Goal: Information Seeking & Learning: Learn about a topic

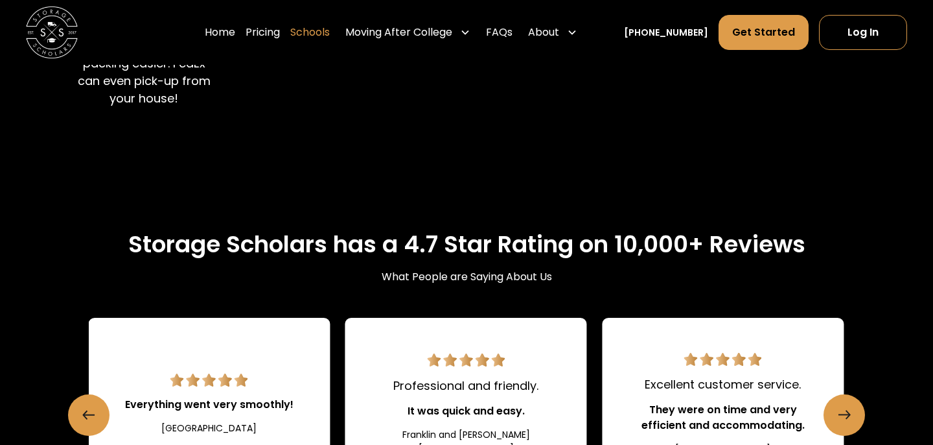
scroll to position [1369, 0]
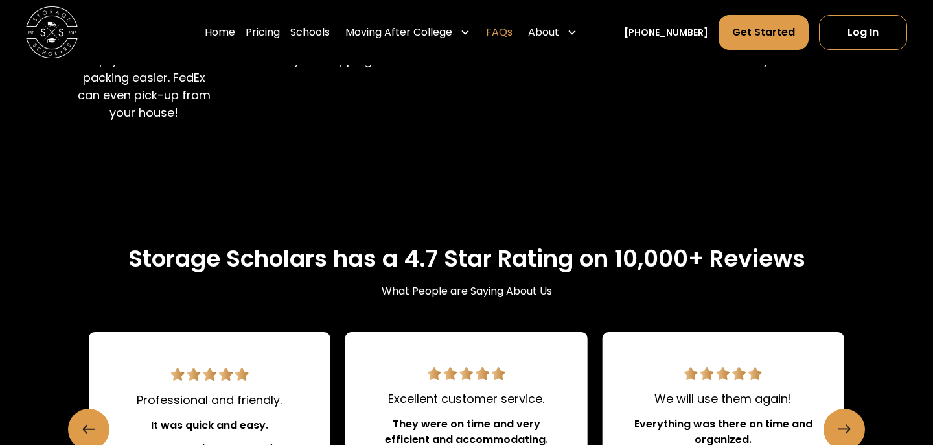
click at [513, 34] on link "FAQs" at bounding box center [499, 32] width 27 height 36
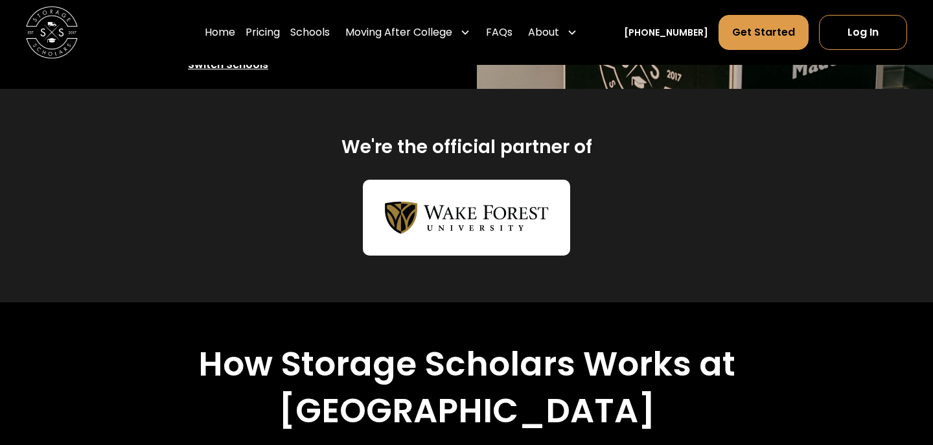
scroll to position [463, 0]
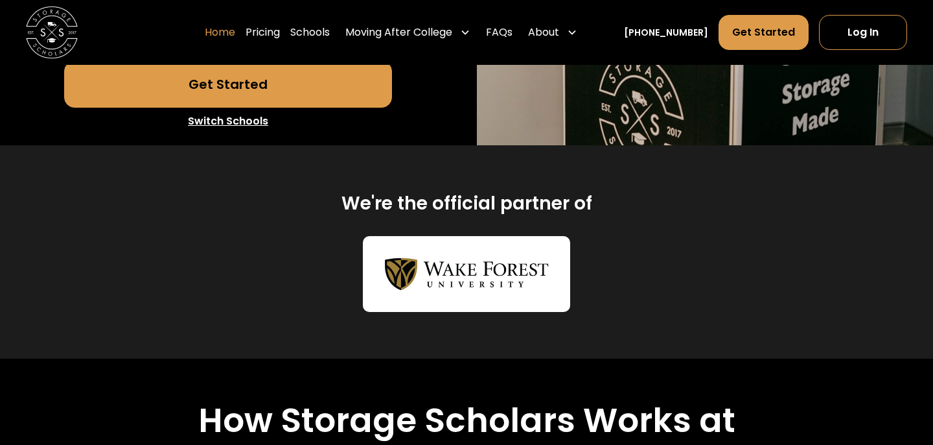
click at [235, 31] on link "Home" at bounding box center [220, 32] width 30 height 36
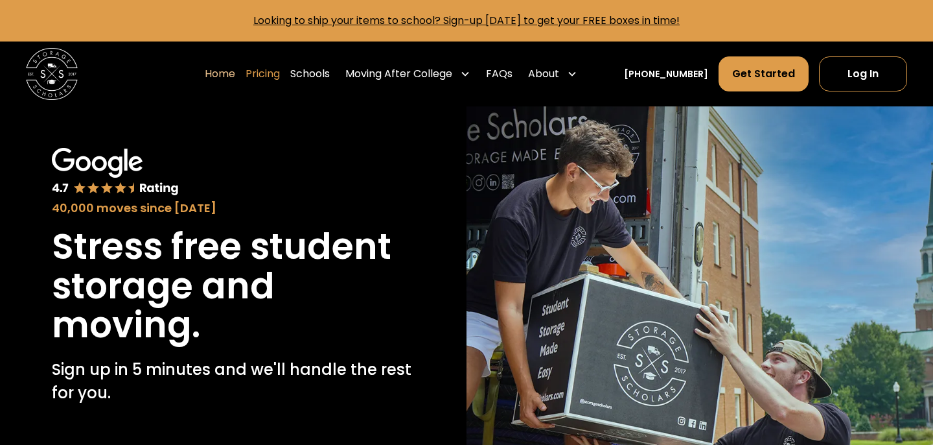
click at [280, 76] on link "Pricing" at bounding box center [263, 74] width 34 height 36
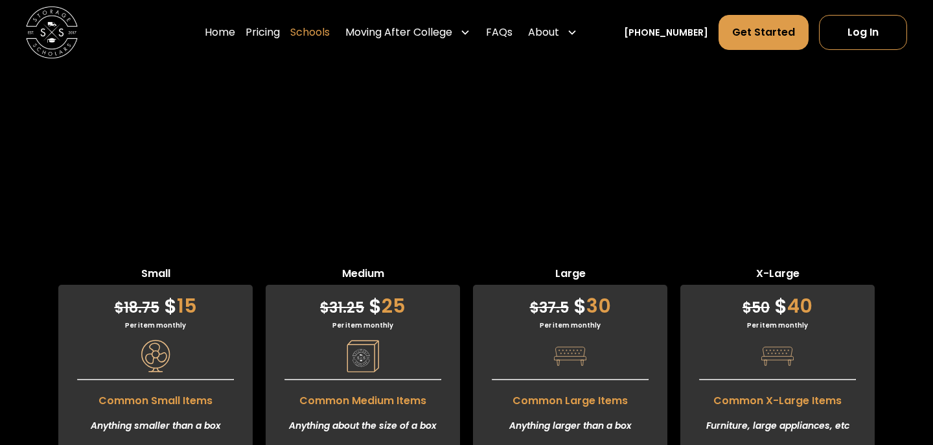
click at [330, 41] on link "Schools" at bounding box center [310, 32] width 40 height 36
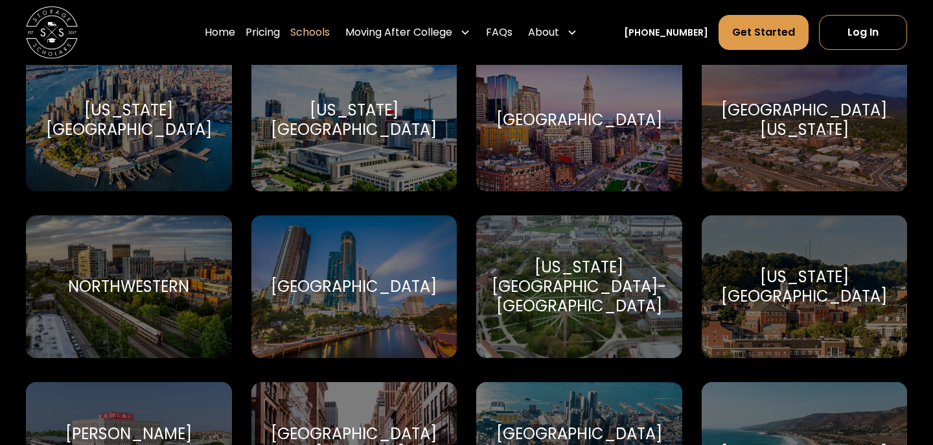
scroll to position [3607, 0]
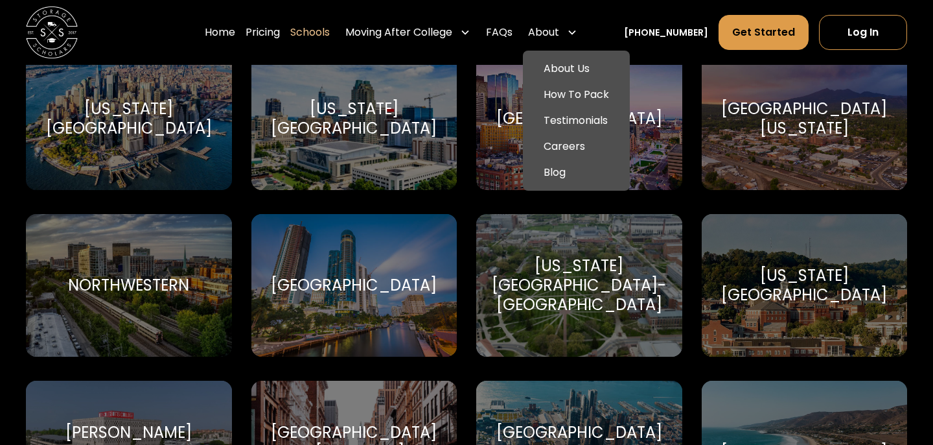
click at [555, 34] on div "About" at bounding box center [543, 33] width 31 height 16
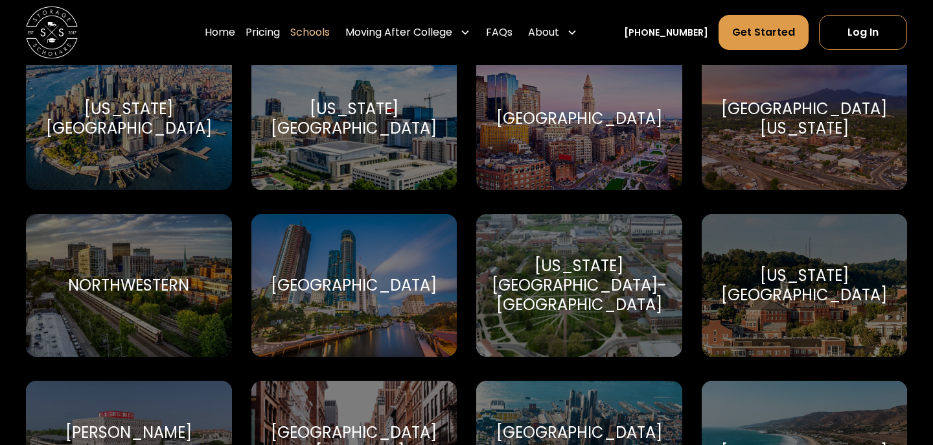
click at [578, 31] on div "About" at bounding box center [553, 32] width 60 height 36
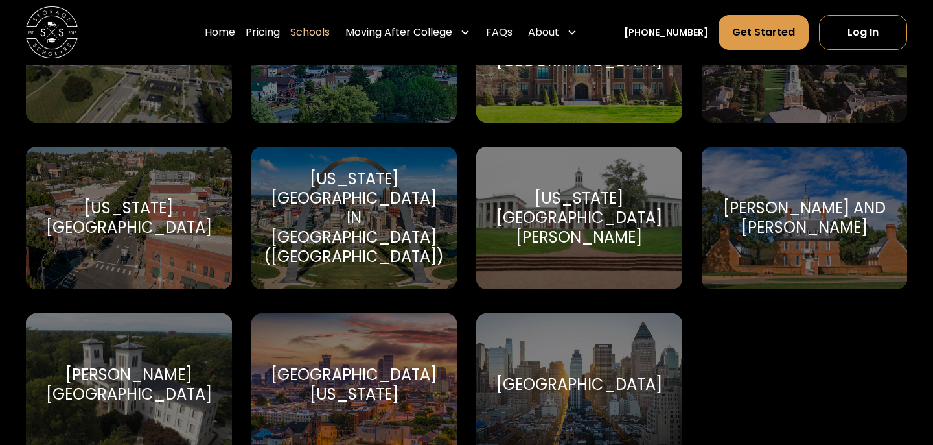
scroll to position [7623, 0]
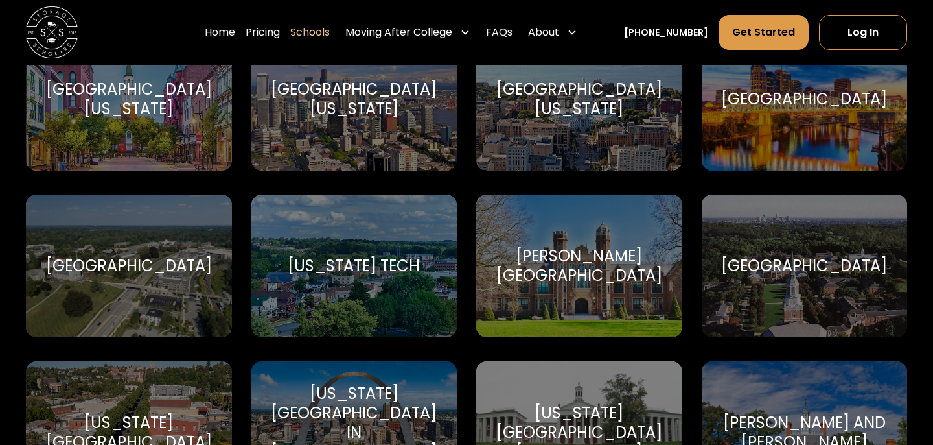
click at [795, 262] on div "Wake Forest University" at bounding box center [804, 265] width 166 height 19
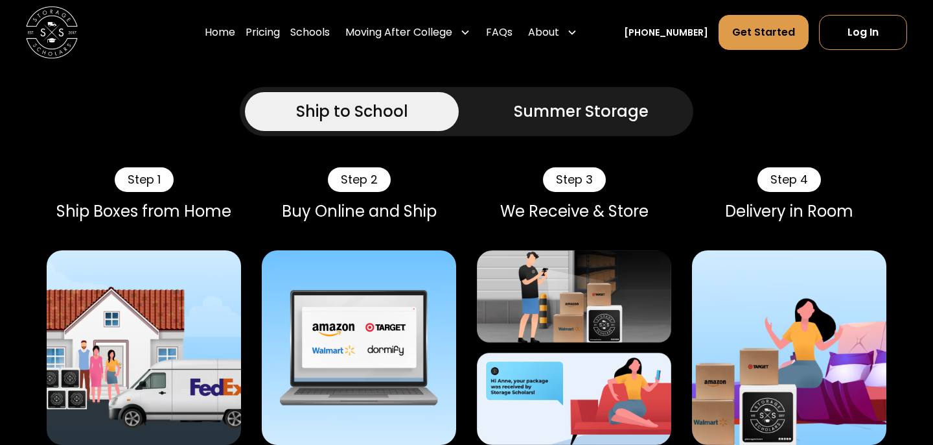
scroll to position [927, 0]
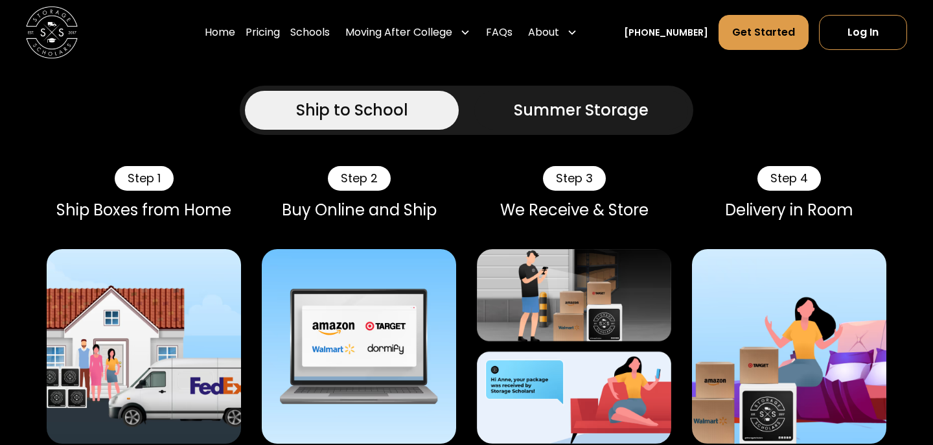
click at [610, 122] on div "Summer Storage" at bounding box center [581, 109] width 135 height 23
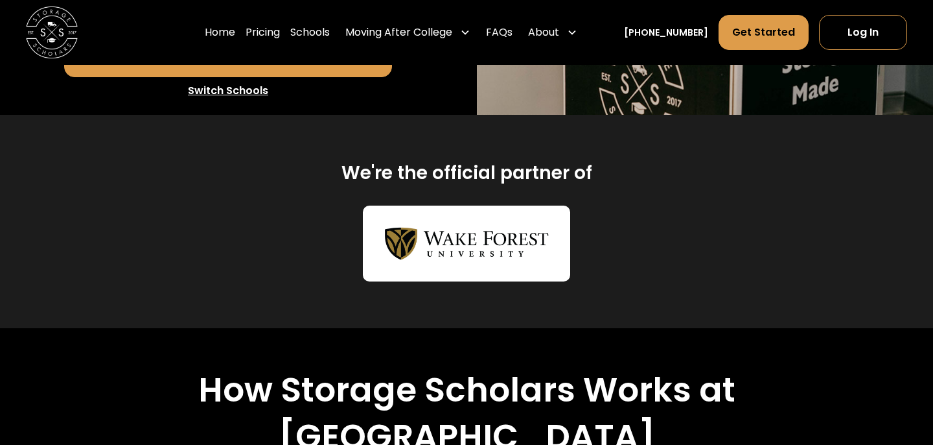
scroll to position [778, 0]
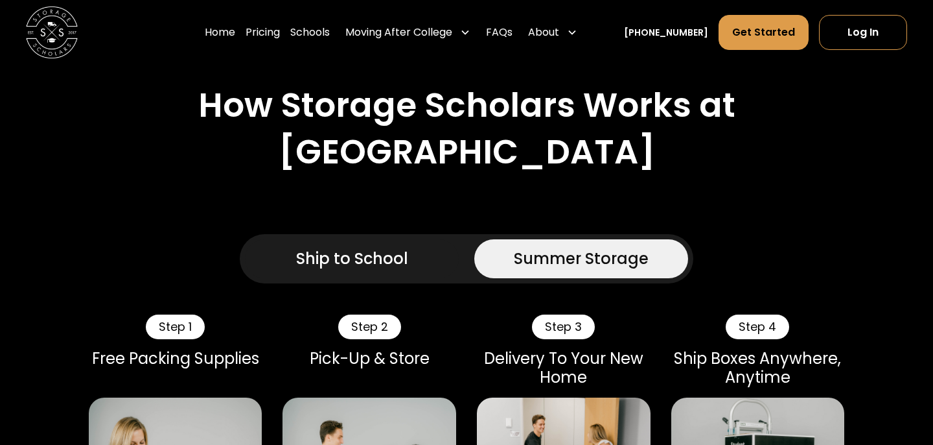
click at [348, 270] on div "Ship to School" at bounding box center [352, 258] width 112 height 23
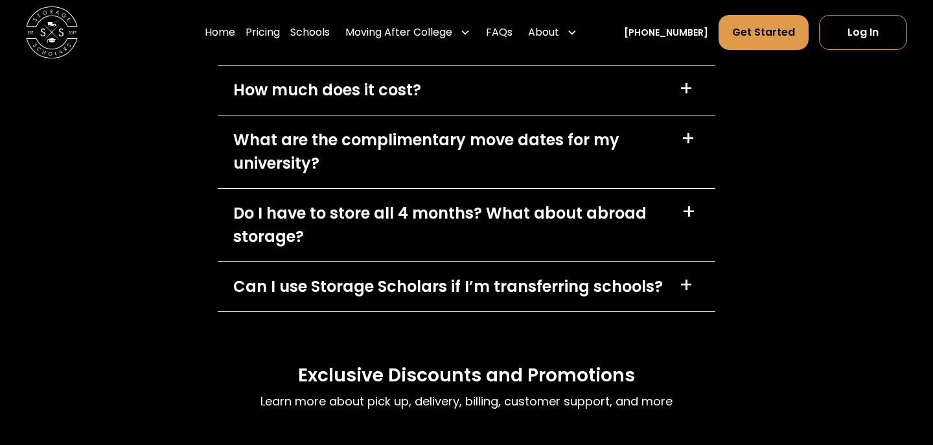
scroll to position [5977, 0]
click at [338, 248] on div "Do I have to store all 4 months? What about abroad storage?" at bounding box center [449, 224] width 433 height 47
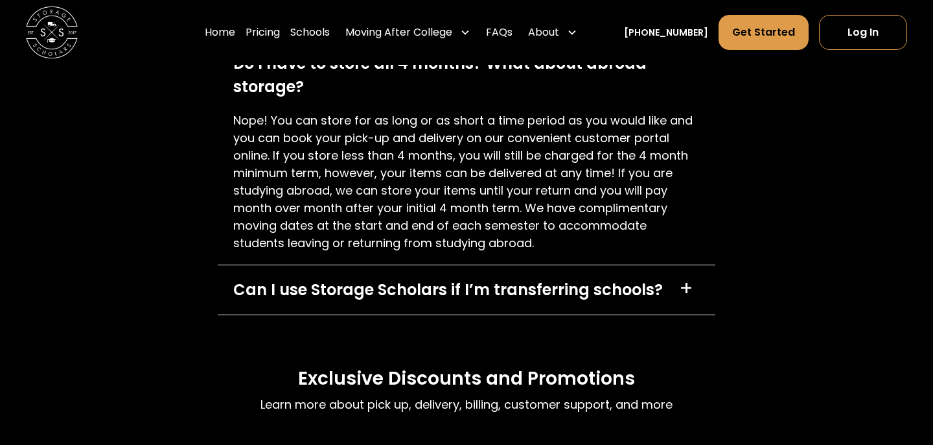
scroll to position [6148, 0]
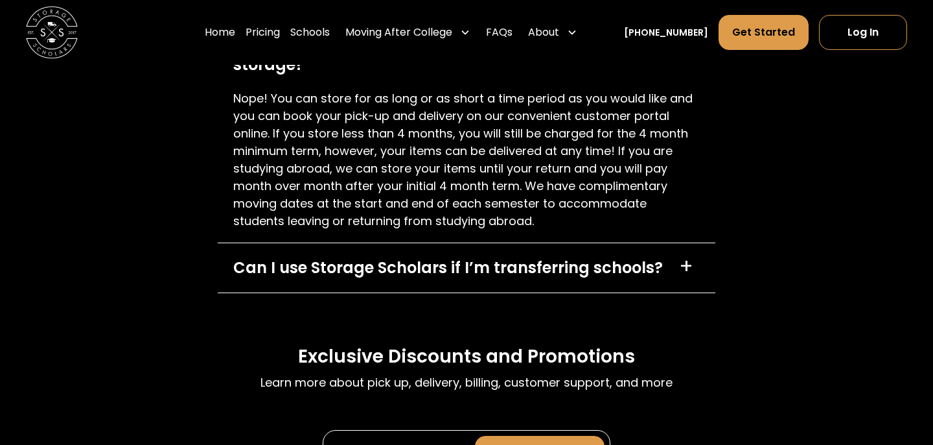
click at [359, 279] on div "Can I use Storage Scholars if I’m transferring schools?" at bounding box center [448, 267] width 430 height 23
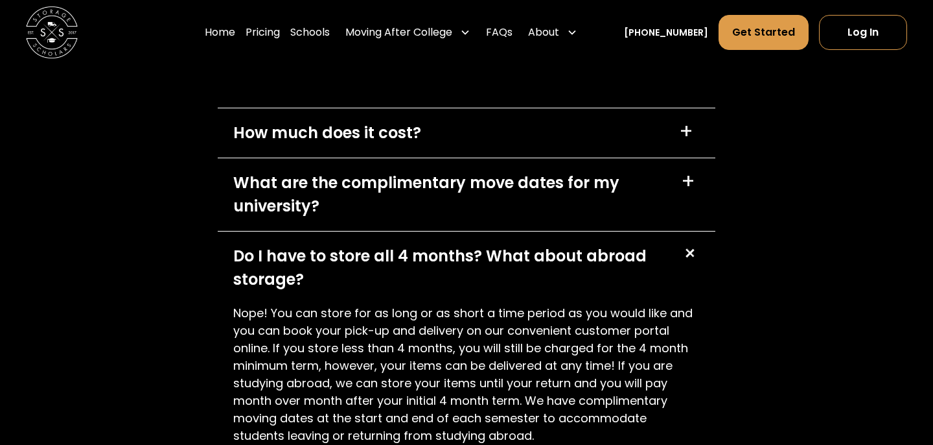
scroll to position [5936, 0]
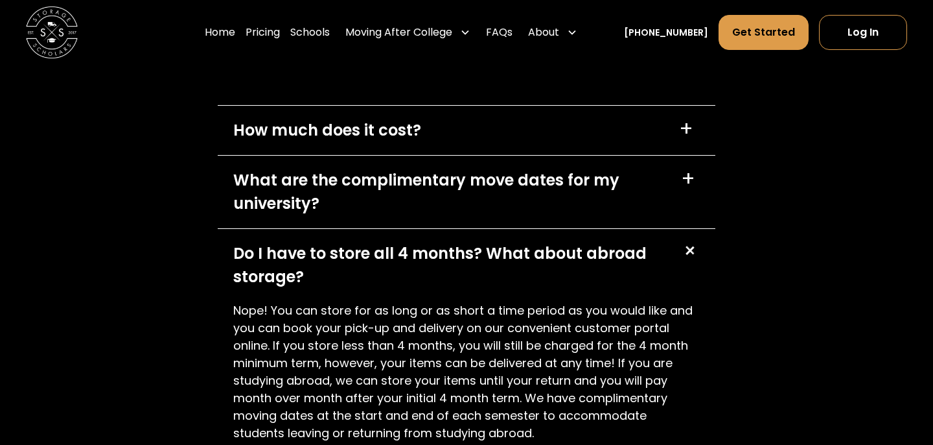
click at [345, 211] on div "What are the complimentary move dates for my university?" at bounding box center [449, 191] width 432 height 47
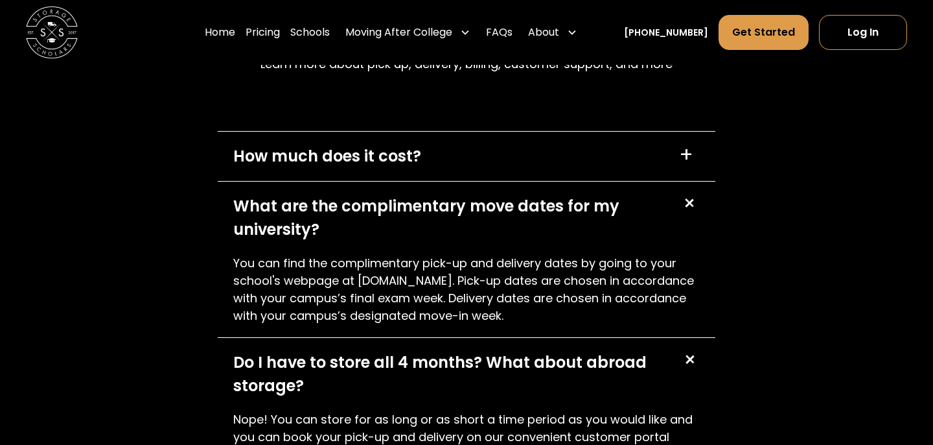
scroll to position [5909, 0]
click at [340, 168] on div "How much does it cost?" at bounding box center [327, 156] width 188 height 23
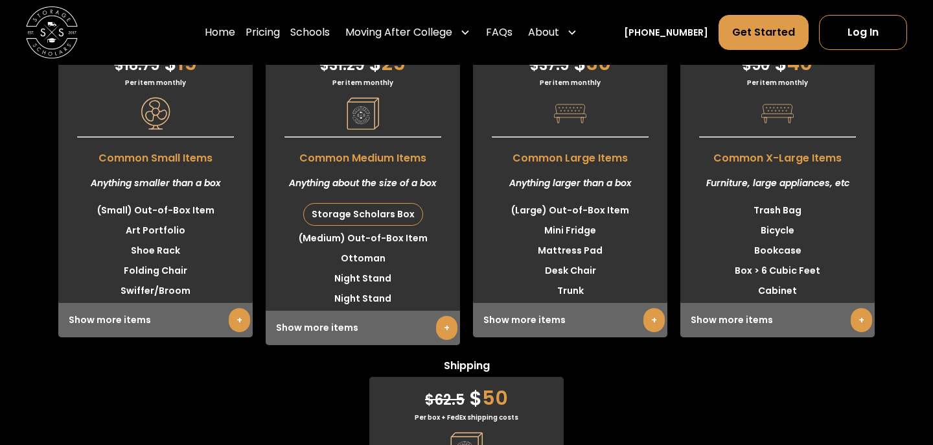
scroll to position [3458, 0]
click at [237, 331] on link "+" at bounding box center [239, 319] width 21 height 24
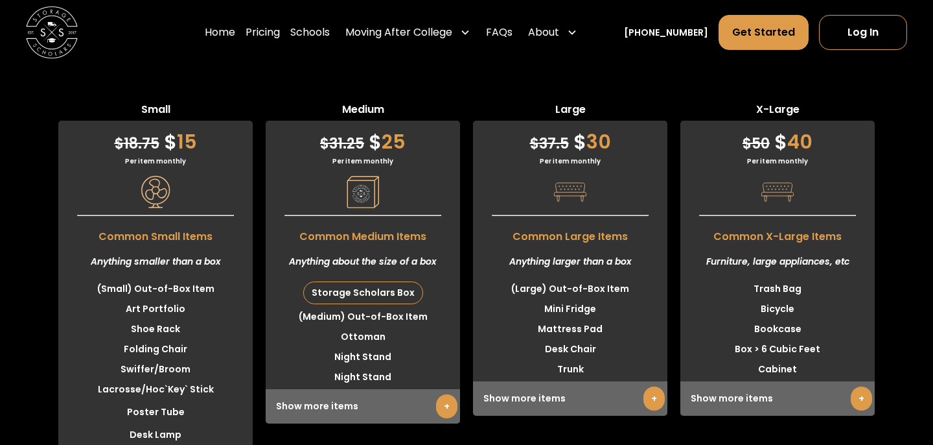
scroll to position [3431, 0]
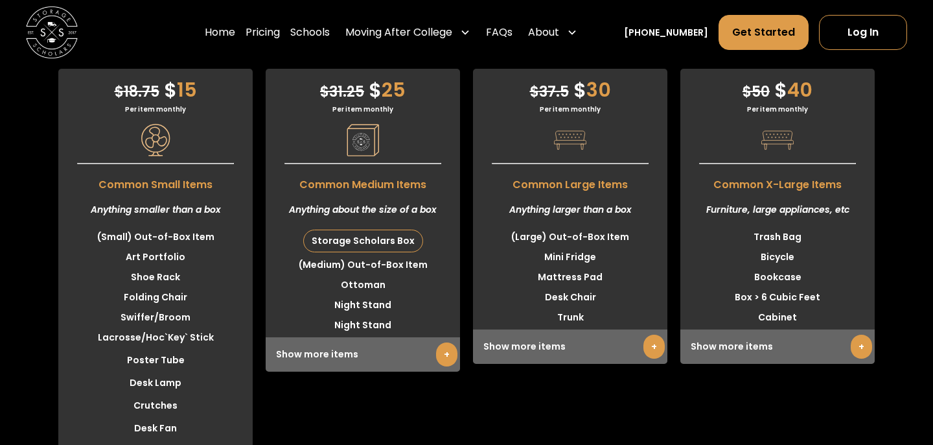
click at [441, 366] on link "+" at bounding box center [446, 354] width 21 height 24
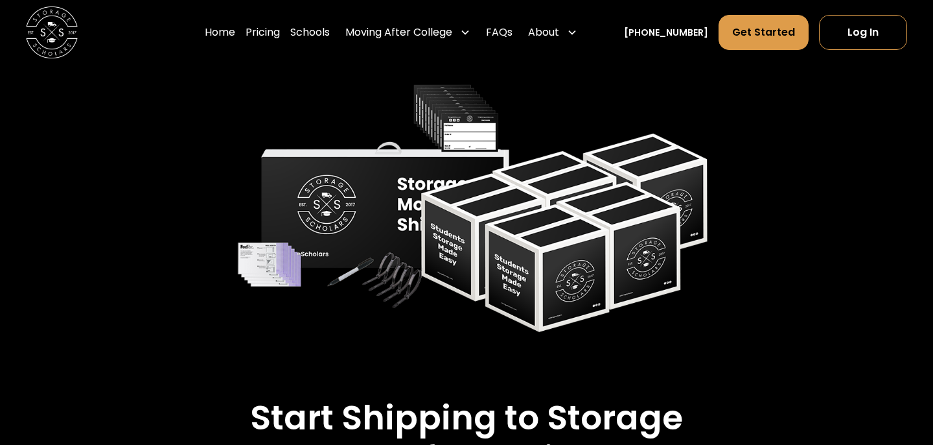
scroll to position [2001, 0]
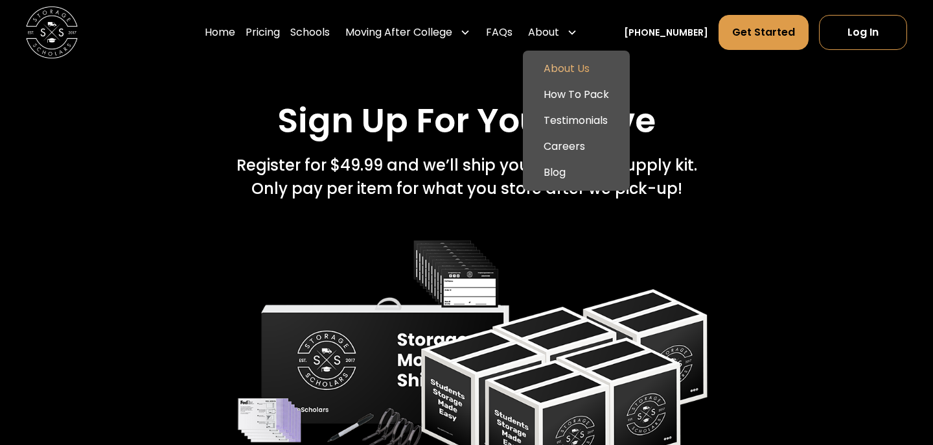
click at [577, 58] on link "About Us" at bounding box center [576, 69] width 97 height 26
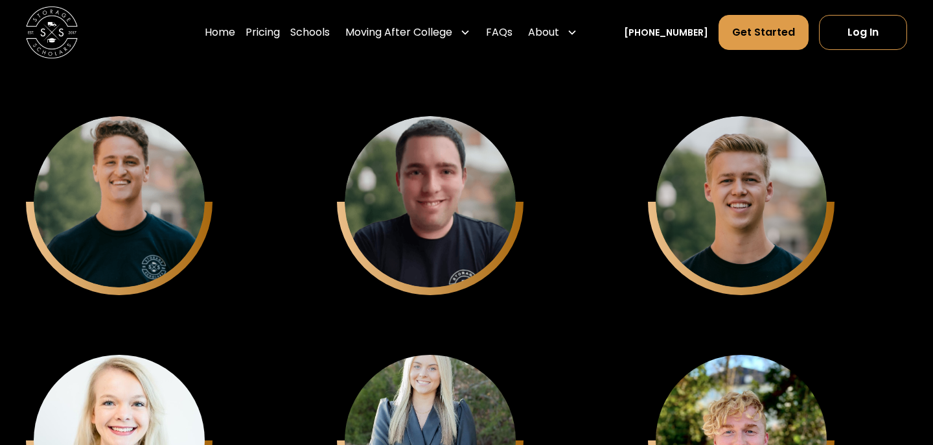
scroll to position [3204, 0]
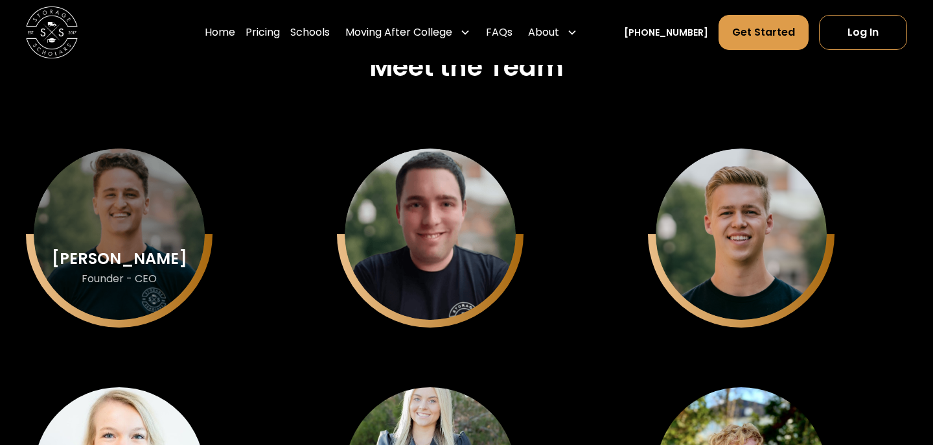
click at [165, 234] on div "Sam Chason Founder - CEO" at bounding box center [119, 233] width 171 height 171
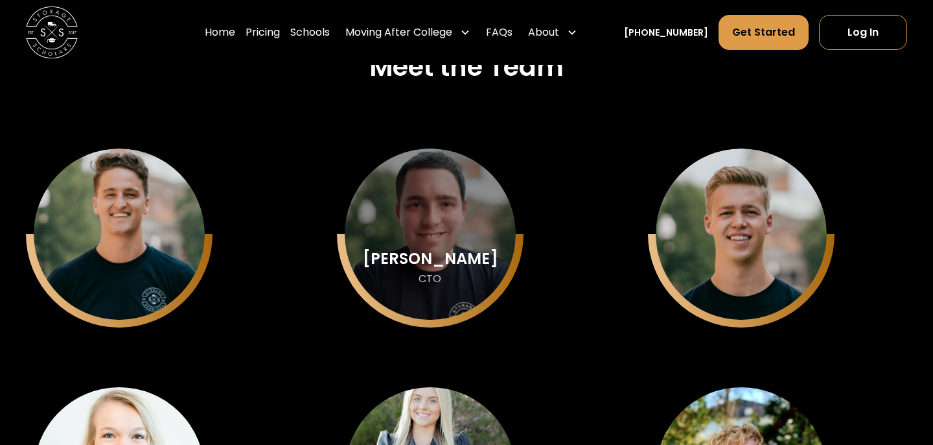
click at [187, 266] on div "Keith Chason" at bounding box center [119, 258] width 135 height 17
click at [157, 281] on div "CTO" at bounding box center [119, 279] width 75 height 14
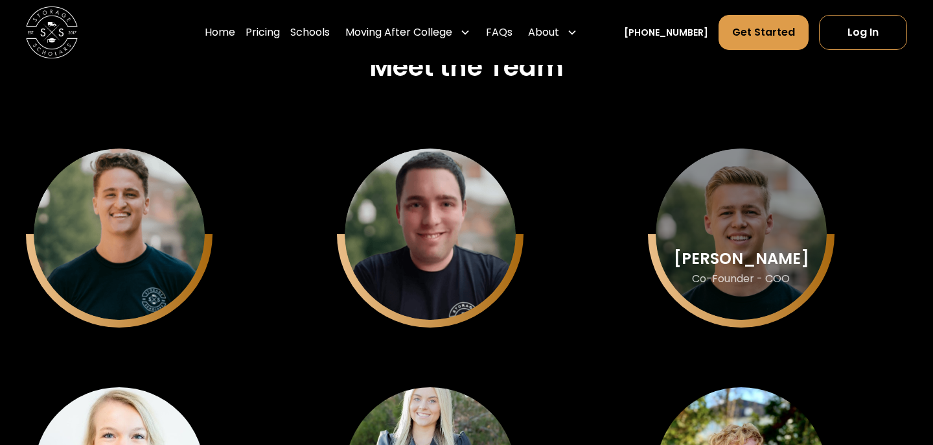
click at [187, 250] on div "Matthew Gronberg" at bounding box center [119, 258] width 135 height 17
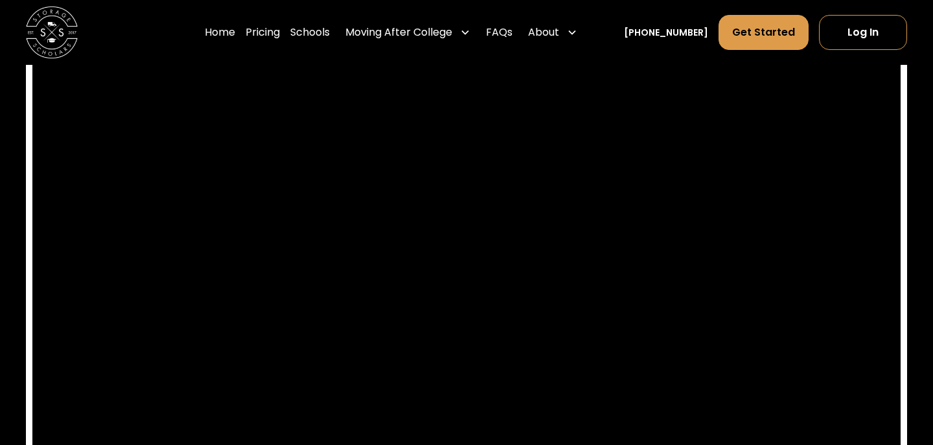
scroll to position [5883, 0]
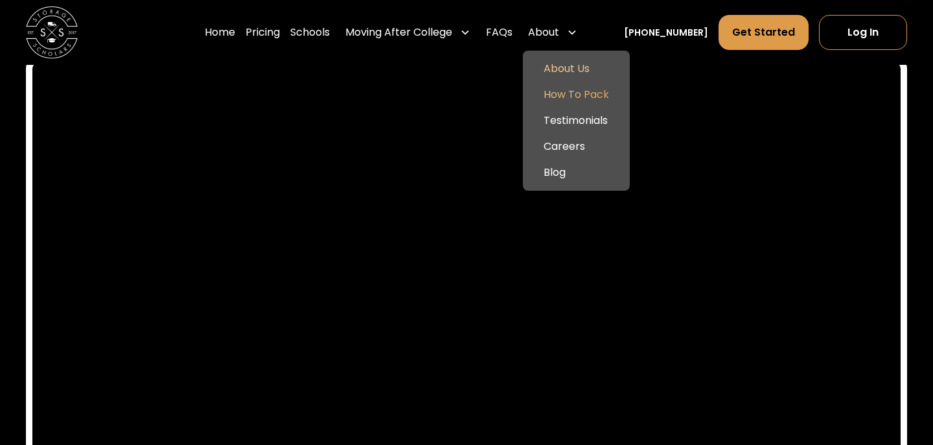
click at [585, 87] on link "How To Pack" at bounding box center [576, 95] width 97 height 26
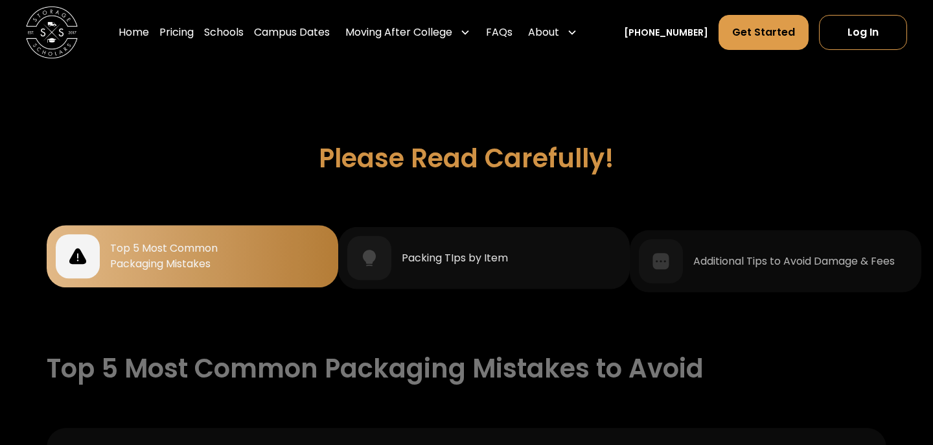
scroll to position [1084, 0]
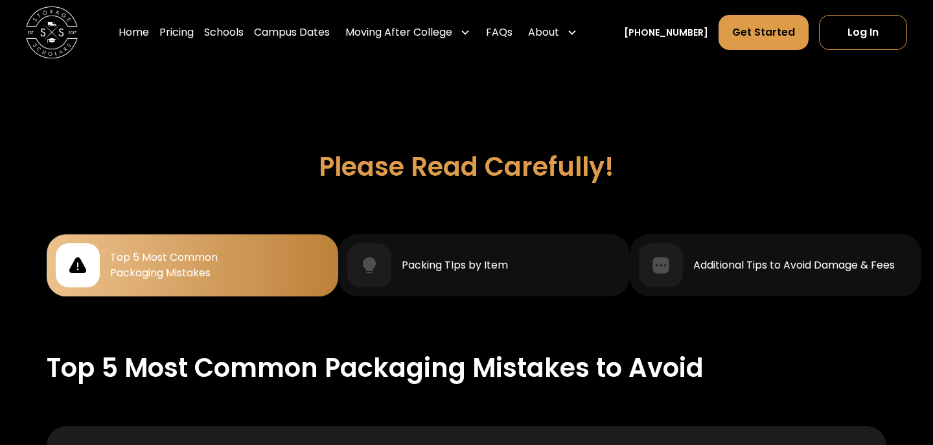
click at [251, 253] on div "Top 5 Most Common Packaging Mistakes" at bounding box center [192, 265] width 273 height 44
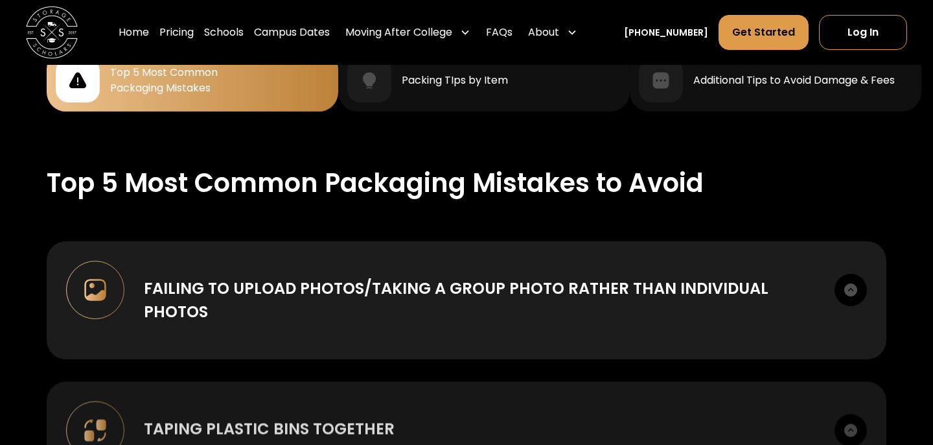
scroll to position [1270, 0]
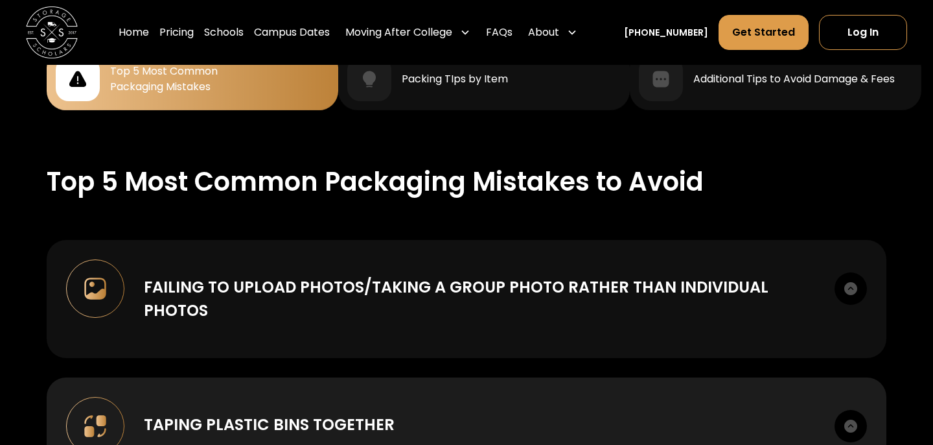
click at [550, 277] on div "Failing to upload photos/taking a group photo rather than individual photos" at bounding box center [479, 298] width 671 height 47
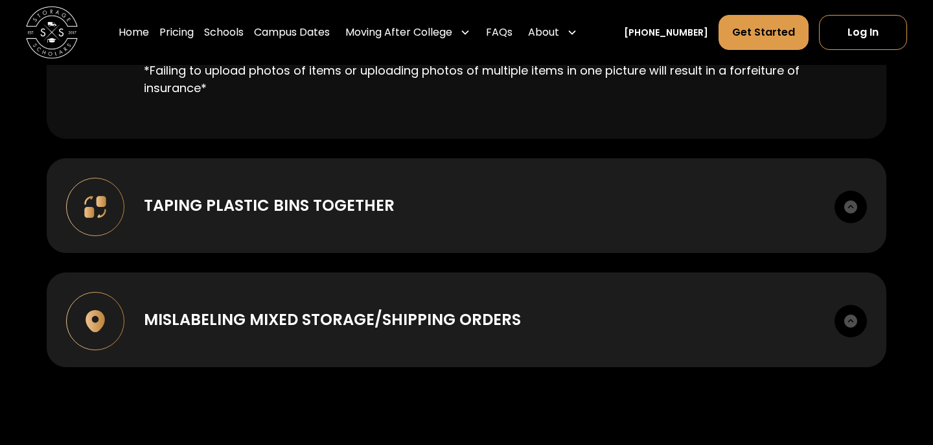
scroll to position [1710, 0]
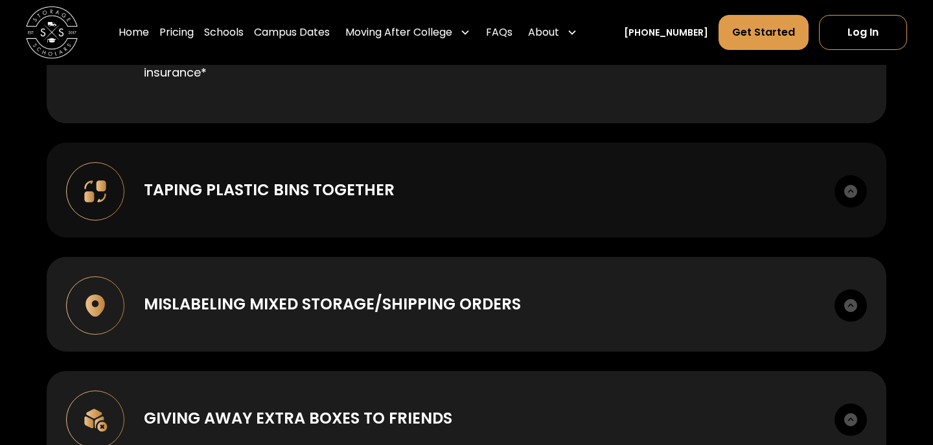
click at [480, 208] on div "Taping plastic bins together Taping plastic bins together increases the likelih…" at bounding box center [467, 190] width 840 height 95
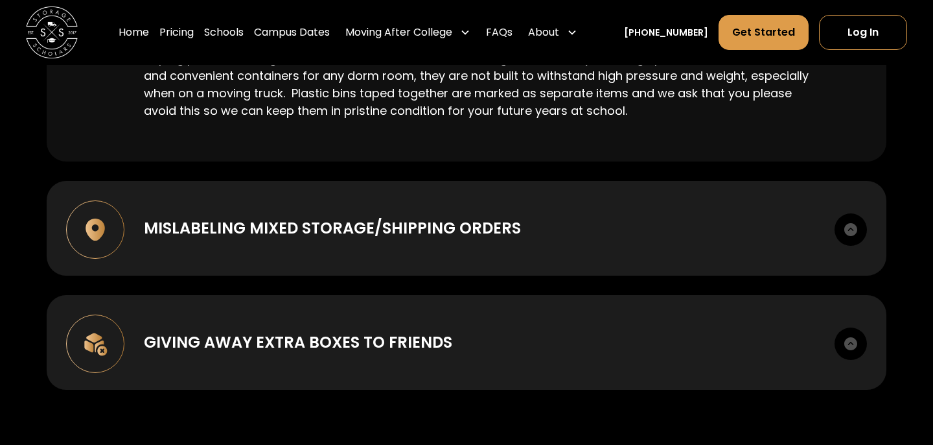
scroll to position [1870, 0]
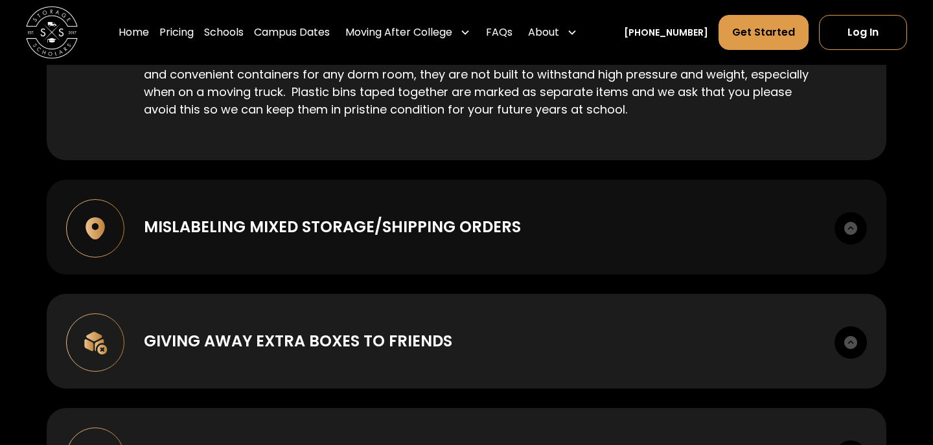
click at [471, 222] on div "Mislabeling mixed storage/shipping orders" at bounding box center [332, 226] width 377 height 23
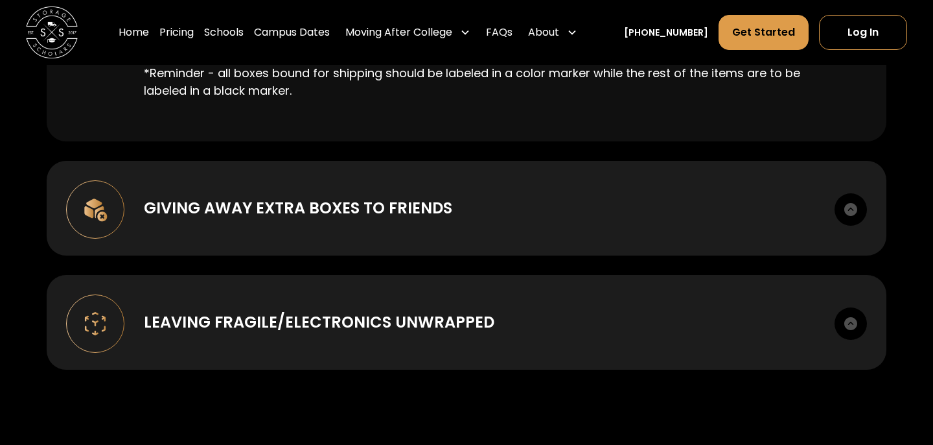
scroll to position [2185, 0]
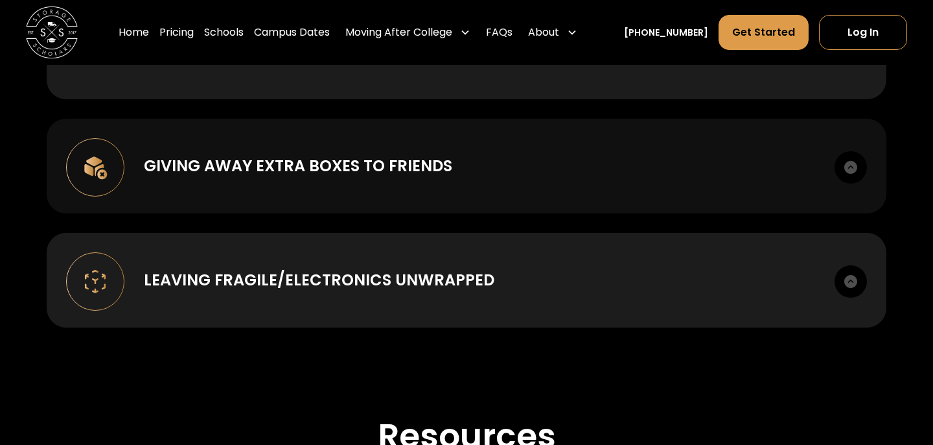
click at [408, 161] on div "Giving away extra boxes to friends" at bounding box center [298, 165] width 308 height 23
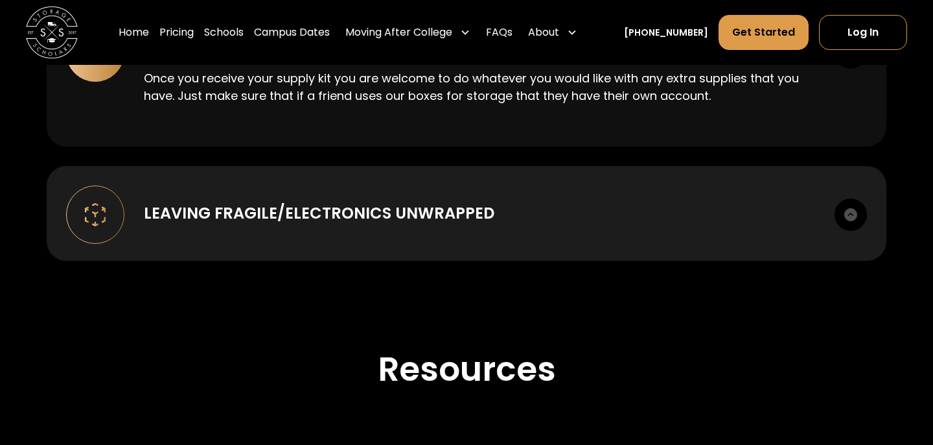
scroll to position [2316, 0]
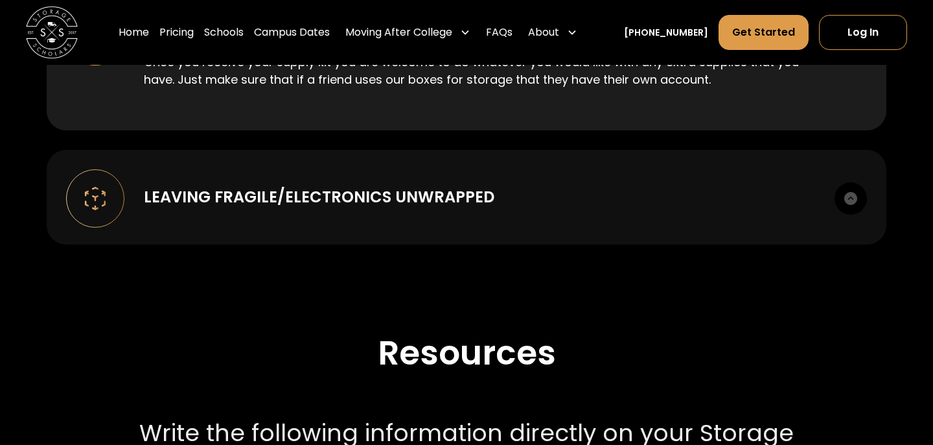
click at [406, 185] on div "Leaving Fragile/Electronics unwrapped" at bounding box center [319, 196] width 351 height 23
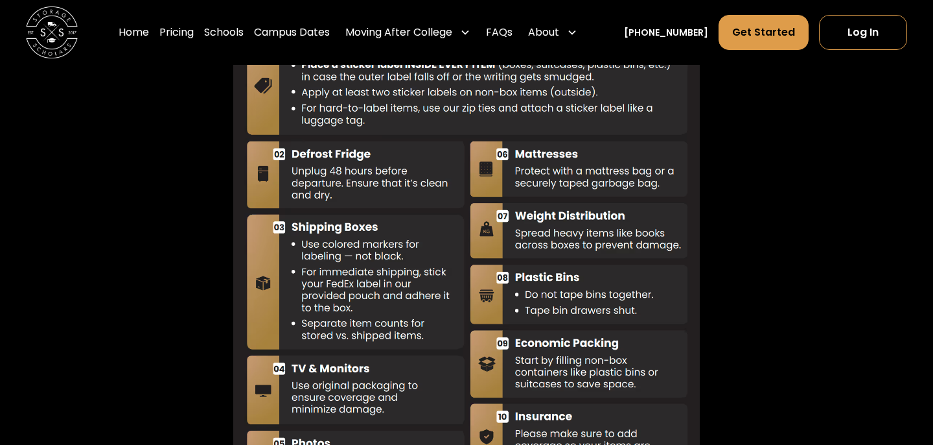
scroll to position [3806, 0]
